Goal: Task Accomplishment & Management: Use online tool/utility

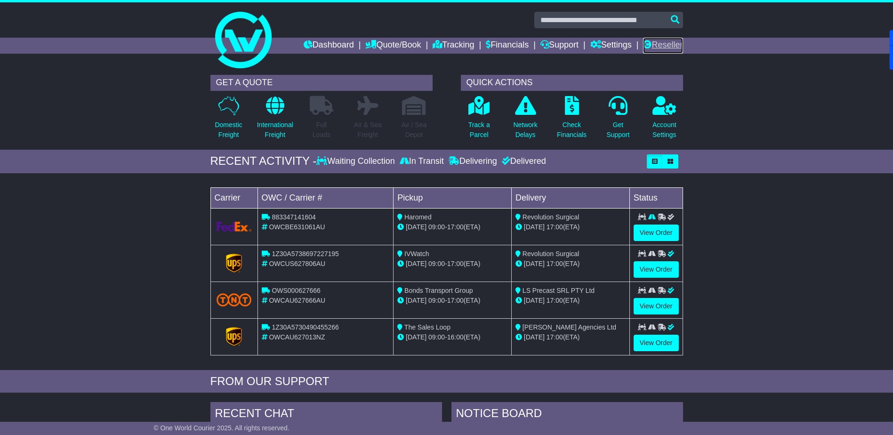
click at [662, 48] on link "Reseller" at bounding box center [663, 46] width 40 height 16
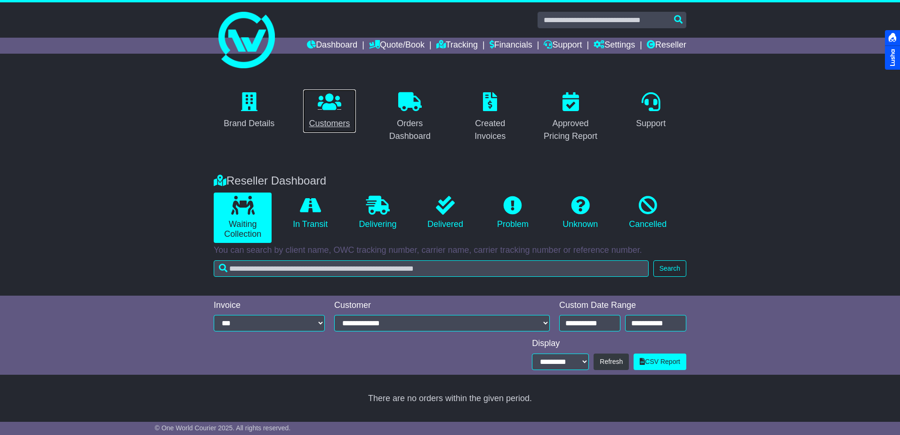
click at [337, 121] on div "Customers" at bounding box center [329, 123] width 41 height 13
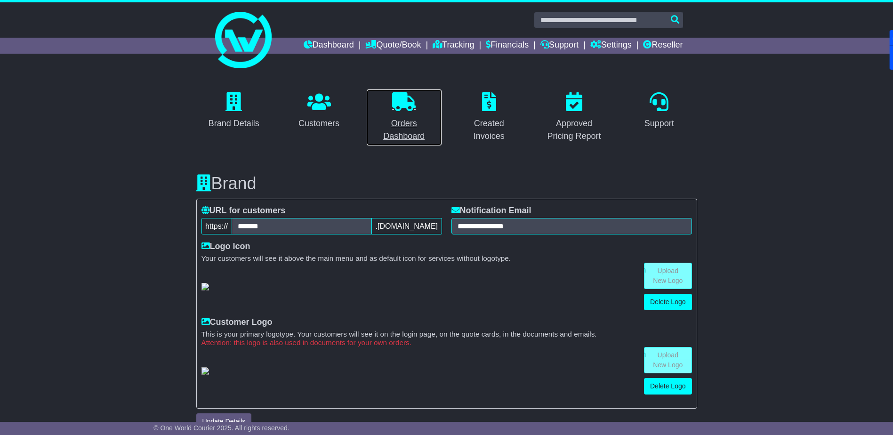
click at [402, 103] on icon at bounding box center [404, 101] width 24 height 19
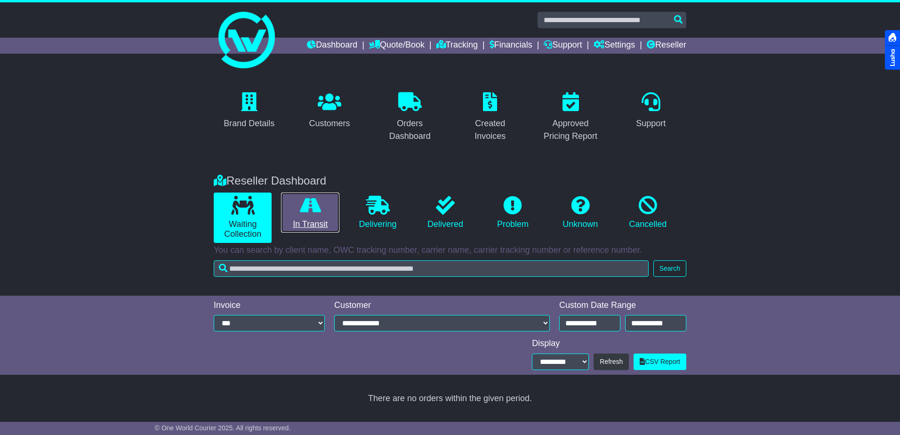
click at [303, 208] on icon at bounding box center [310, 205] width 21 height 19
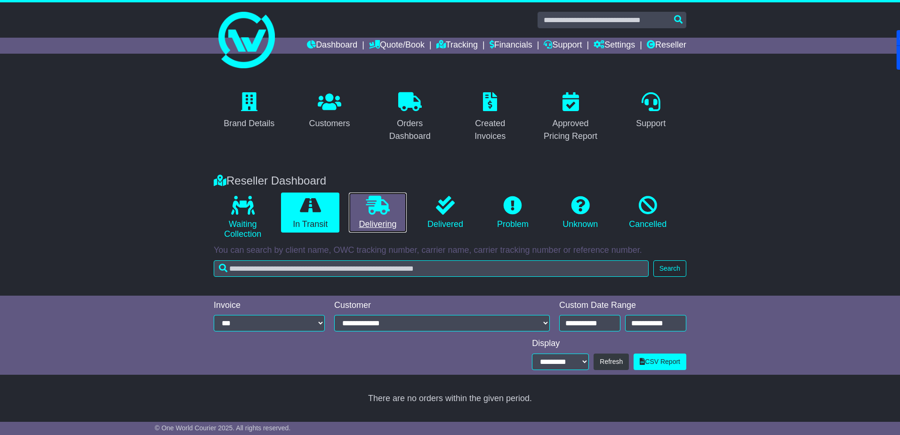
click at [375, 213] on icon at bounding box center [378, 205] width 24 height 19
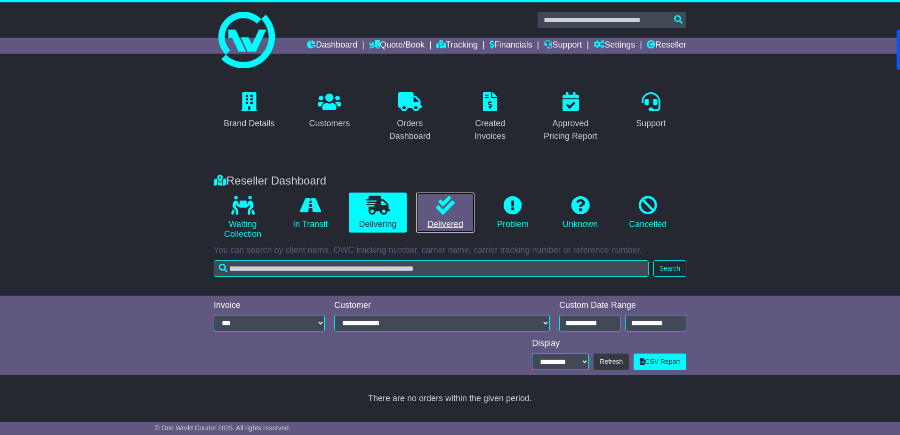
click at [442, 214] on icon at bounding box center [445, 205] width 19 height 19
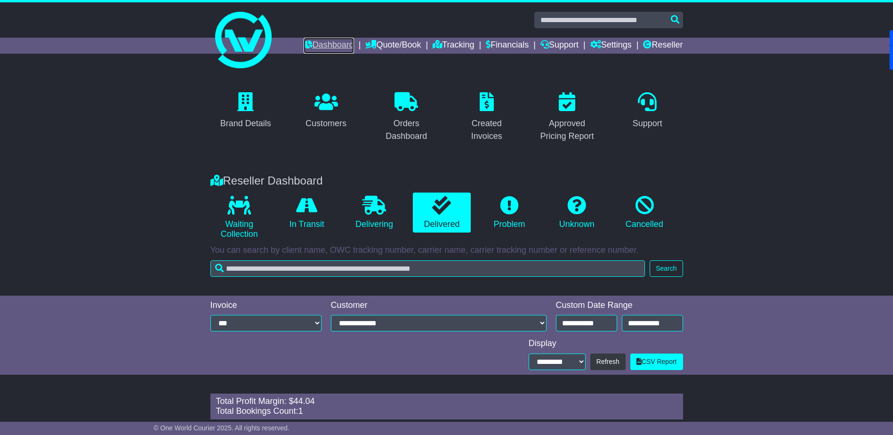
click at [311, 48] on link "Dashboard" at bounding box center [329, 46] width 50 height 16
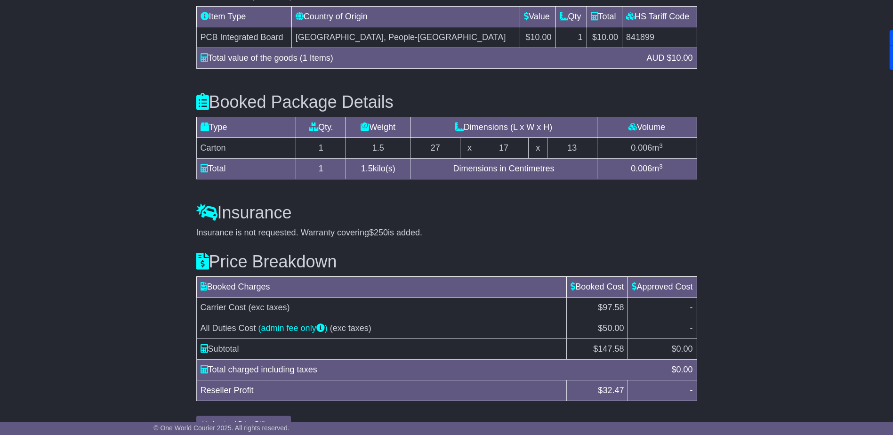
scroll to position [914, 0]
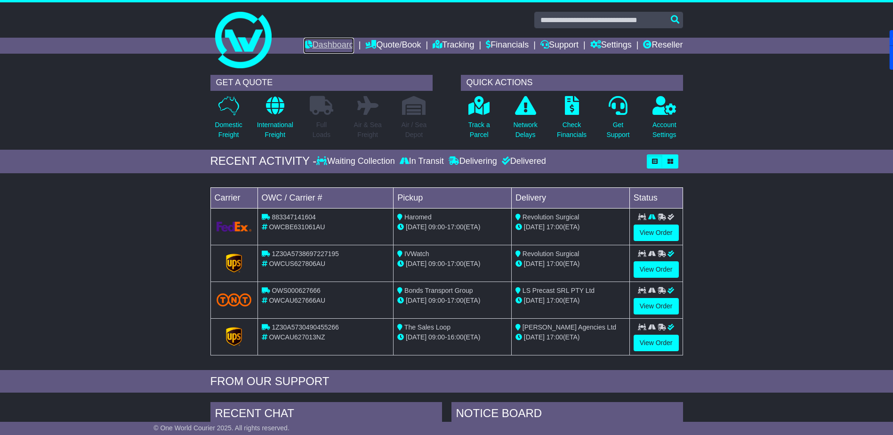
click at [329, 47] on link "Dashboard" at bounding box center [329, 46] width 50 height 16
click at [320, 43] on link "Dashboard" at bounding box center [329, 46] width 50 height 16
click at [659, 42] on link "Reseller" at bounding box center [663, 46] width 40 height 16
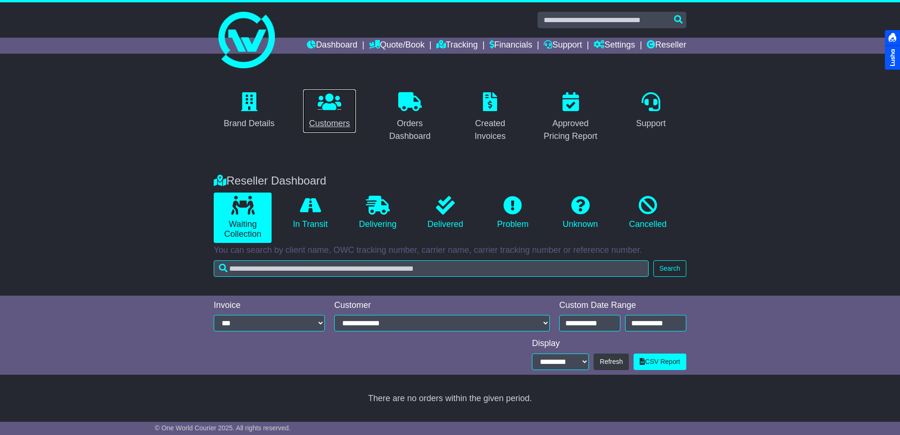
click at [330, 102] on icon at bounding box center [330, 101] width 24 height 19
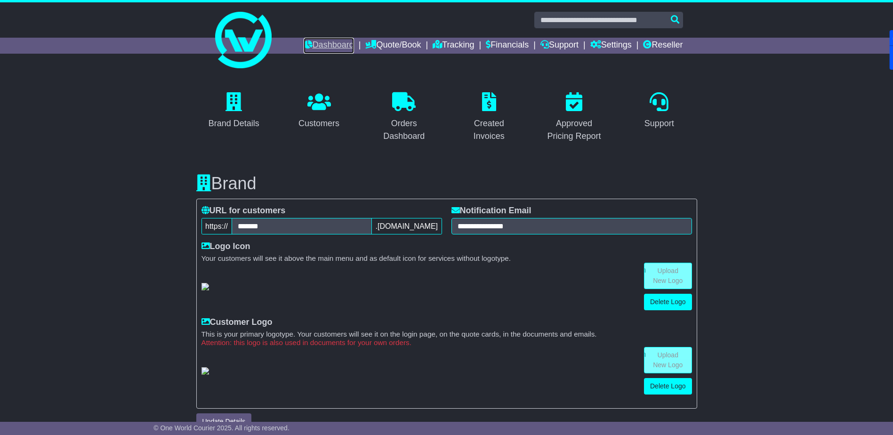
click at [335, 44] on link "Dashboard" at bounding box center [329, 46] width 50 height 16
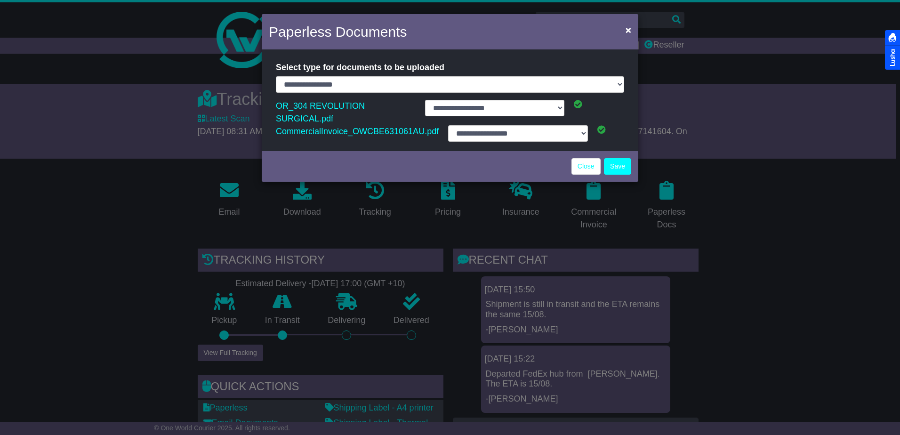
select select "**********"
click at [587, 158] on link "Close" at bounding box center [585, 166] width 29 height 16
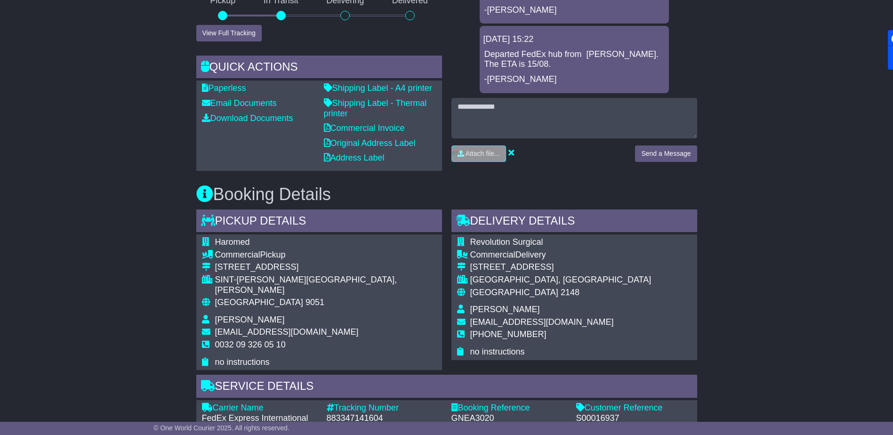
scroll to position [377, 0]
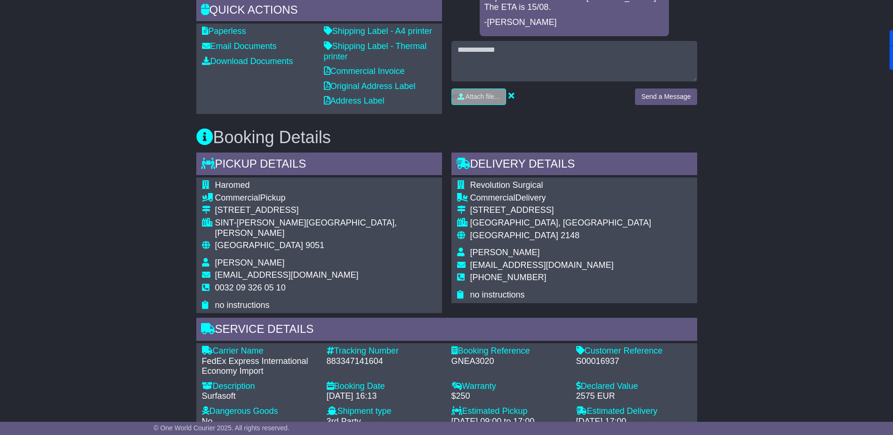
click at [360, 356] on div "883347141604" at bounding box center [384, 361] width 115 height 10
copy div "883347141604"
